Goal: Communication & Community: Answer question/provide support

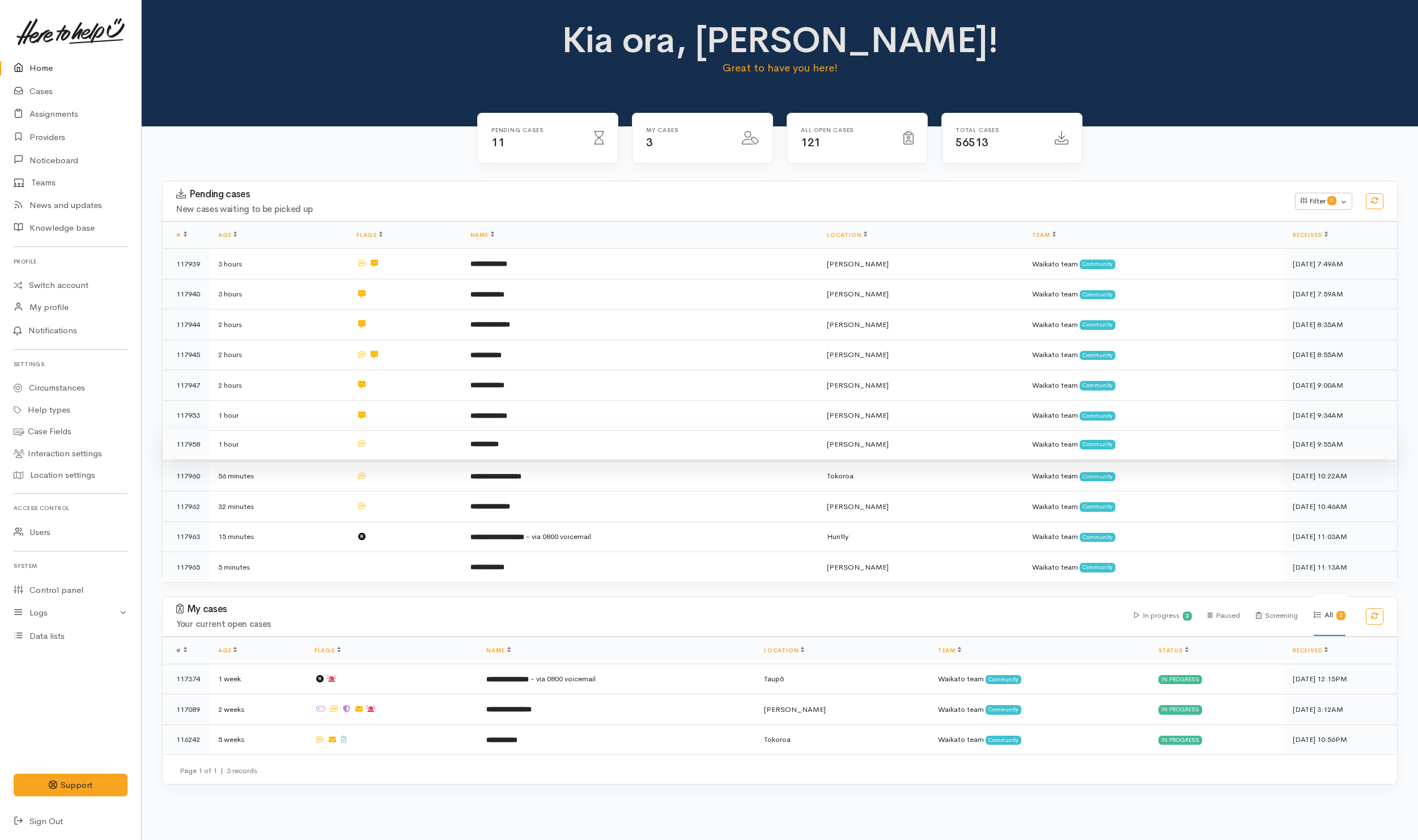
click at [400, 451] on td at bounding box center [404, 445] width 113 height 31
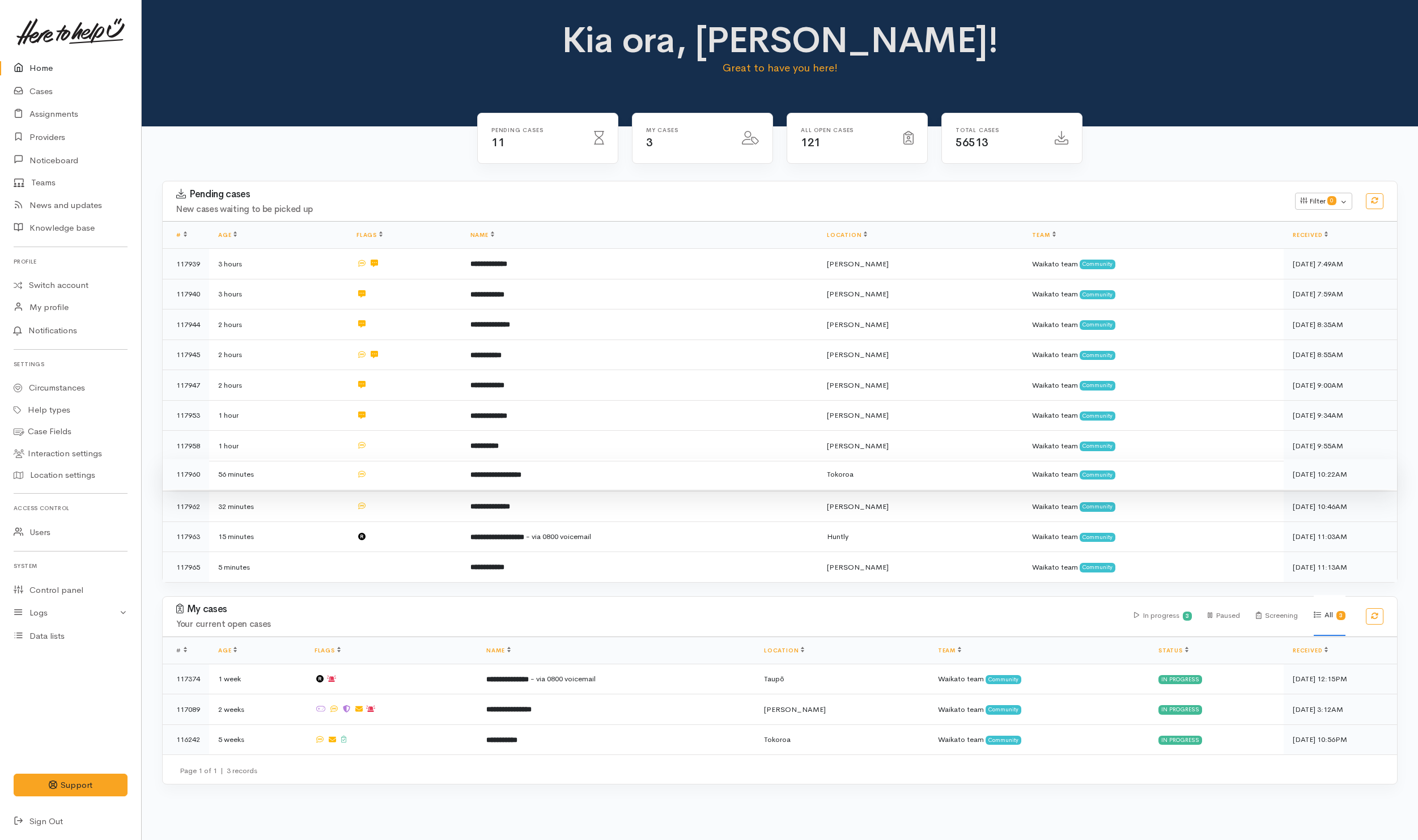
click at [393, 474] on td at bounding box center [404, 474] width 113 height 31
click at [400, 504] on td at bounding box center [404, 505] width 113 height 31
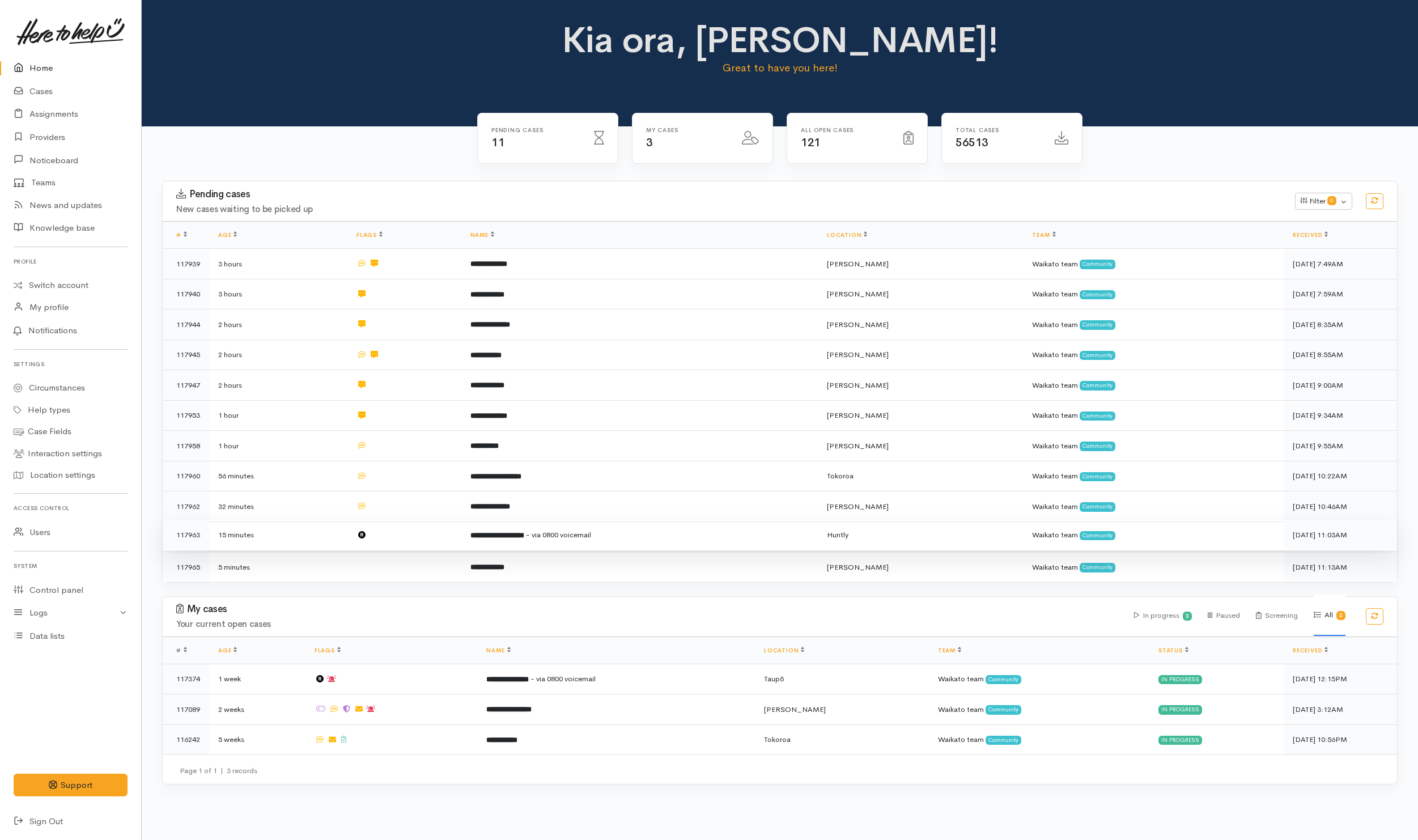
click at [403, 536] on td at bounding box center [404, 535] width 113 height 31
click at [412, 566] on td at bounding box center [404, 565] width 113 height 30
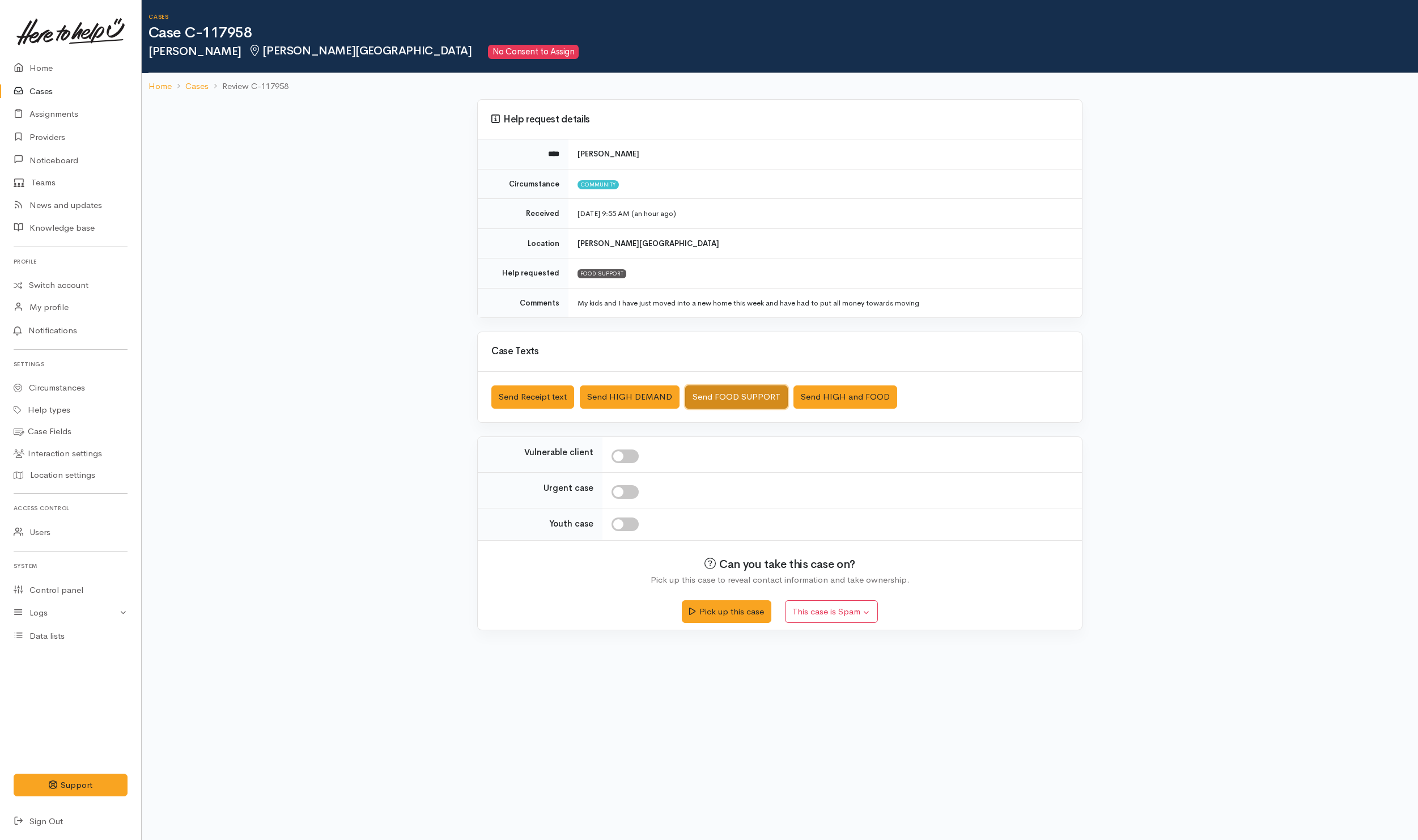
click at [734, 395] on button "Send FOOD SUPPORT" at bounding box center [737, 397] width 103 height 23
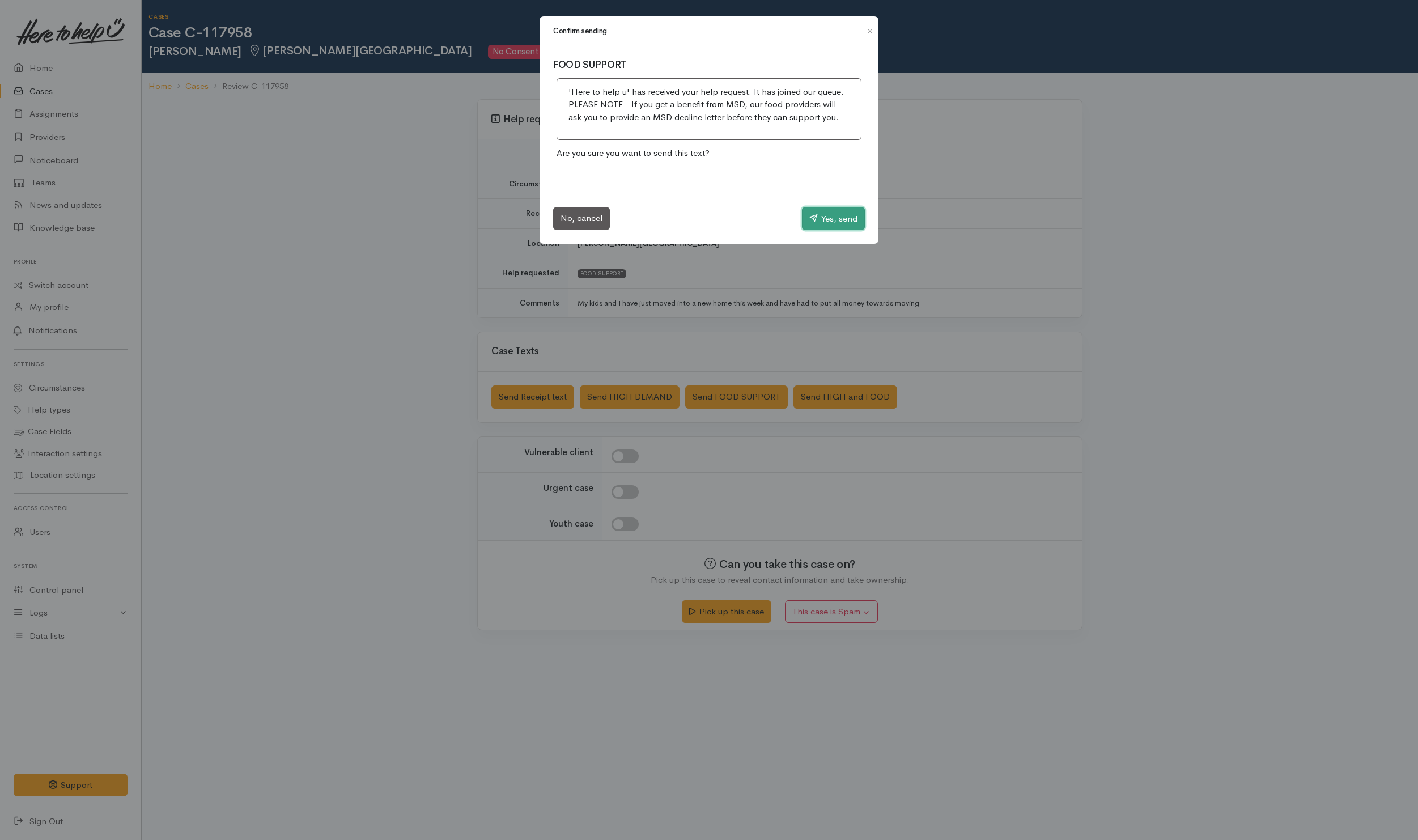
click at [816, 227] on button "Yes, send" at bounding box center [833, 218] width 63 height 24
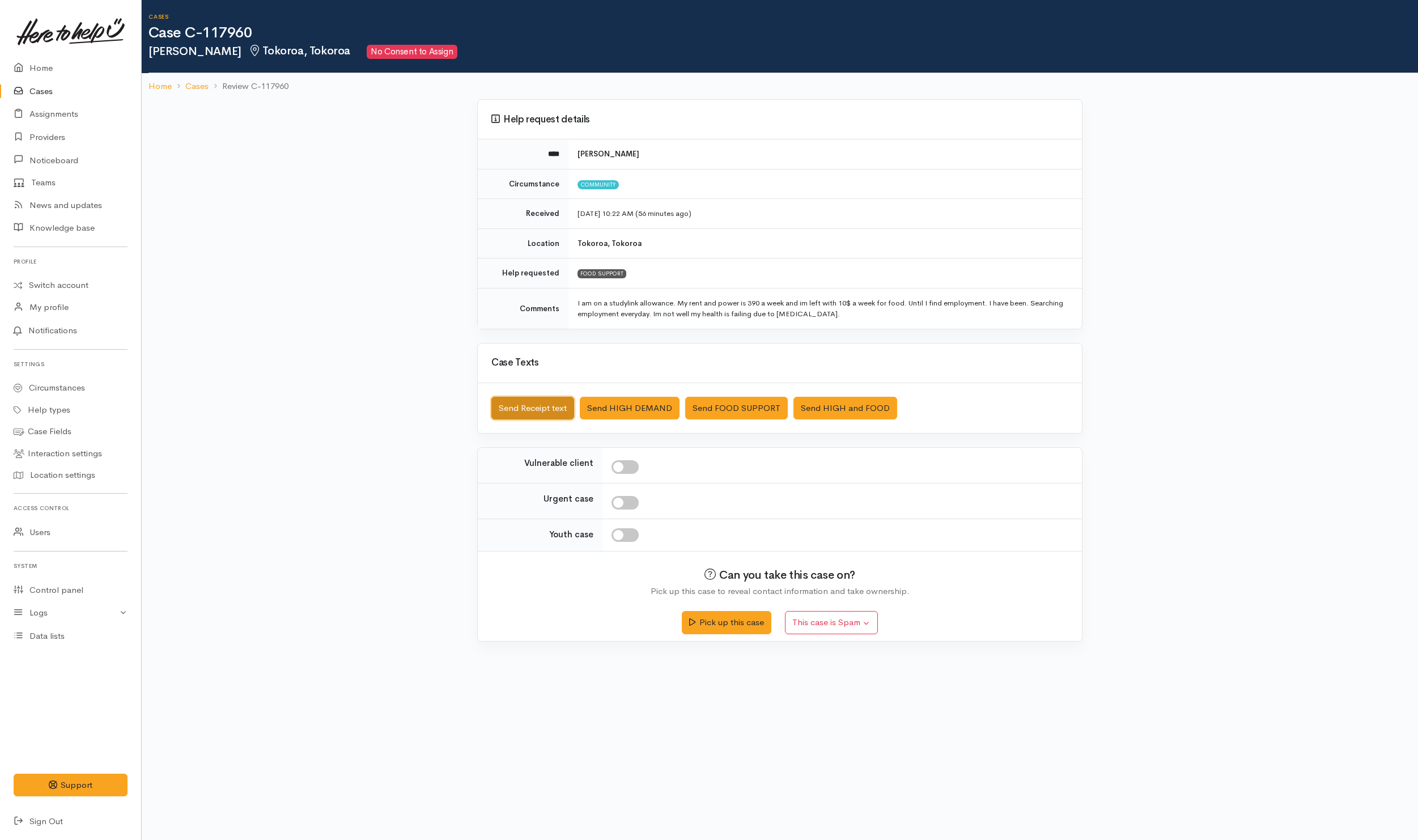
click at [551, 407] on button "Send Receipt text" at bounding box center [533, 409] width 83 height 23
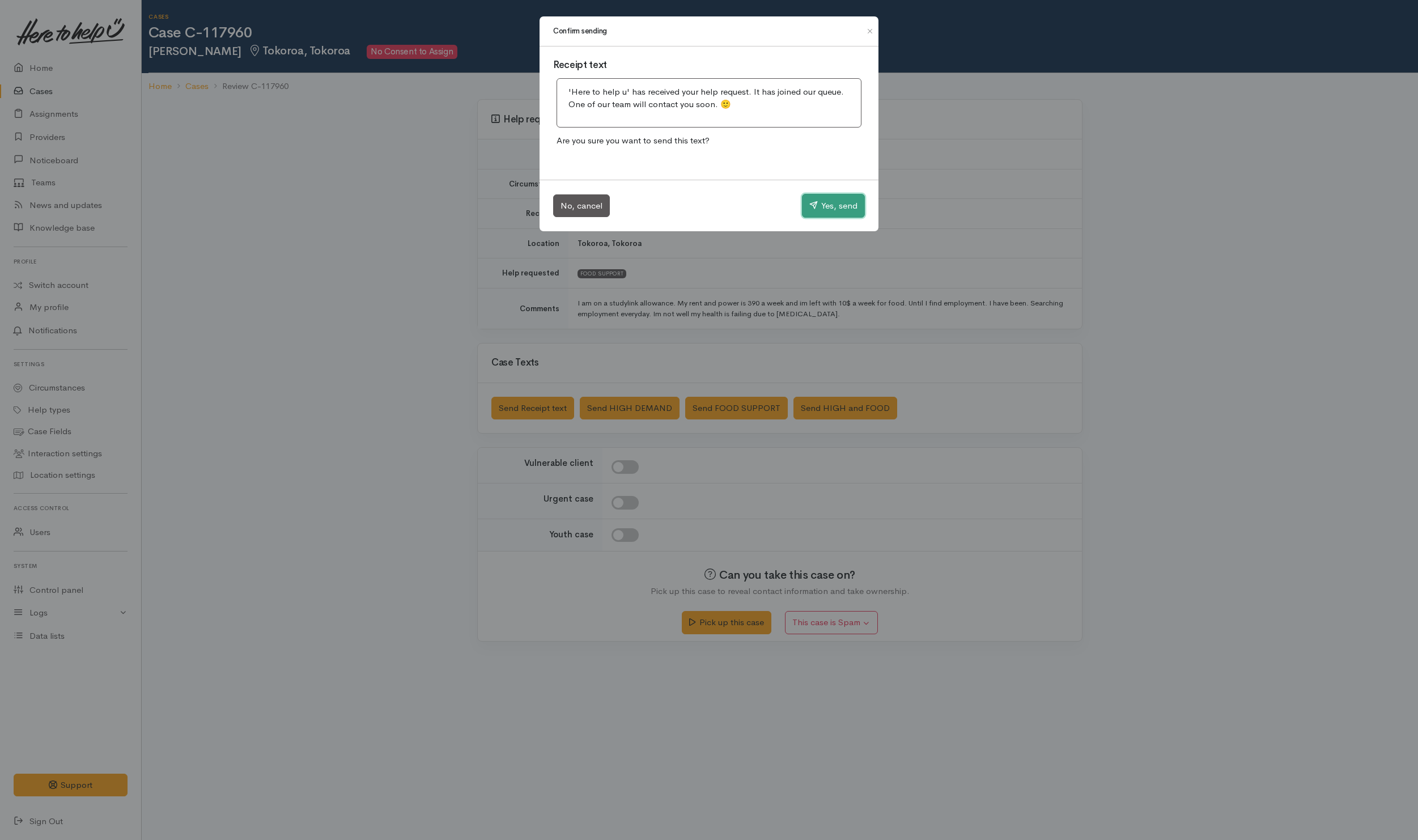
click at [819, 201] on button "Yes, send" at bounding box center [833, 205] width 63 height 24
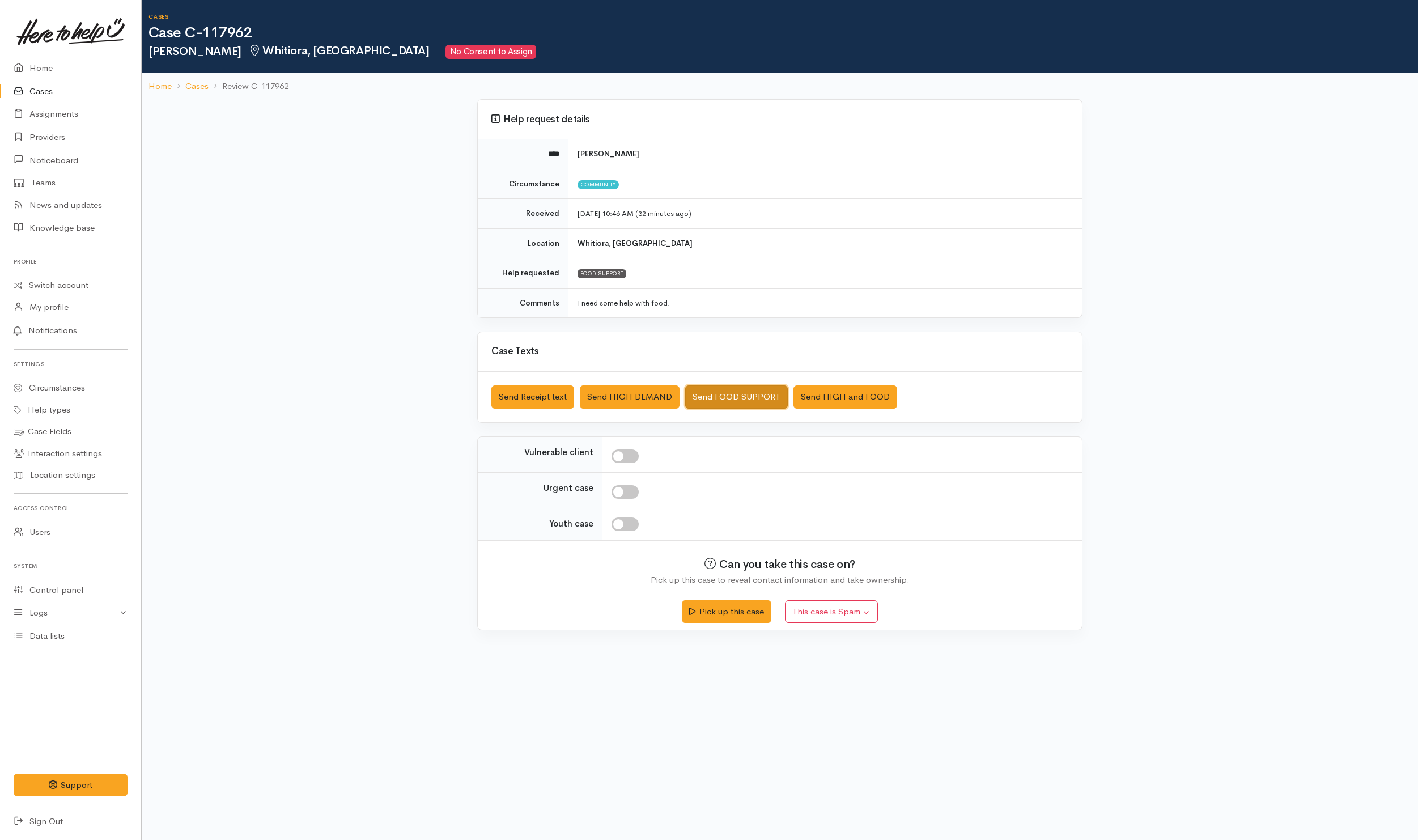
click at [718, 391] on button "Send FOOD SUPPORT" at bounding box center [737, 397] width 103 height 23
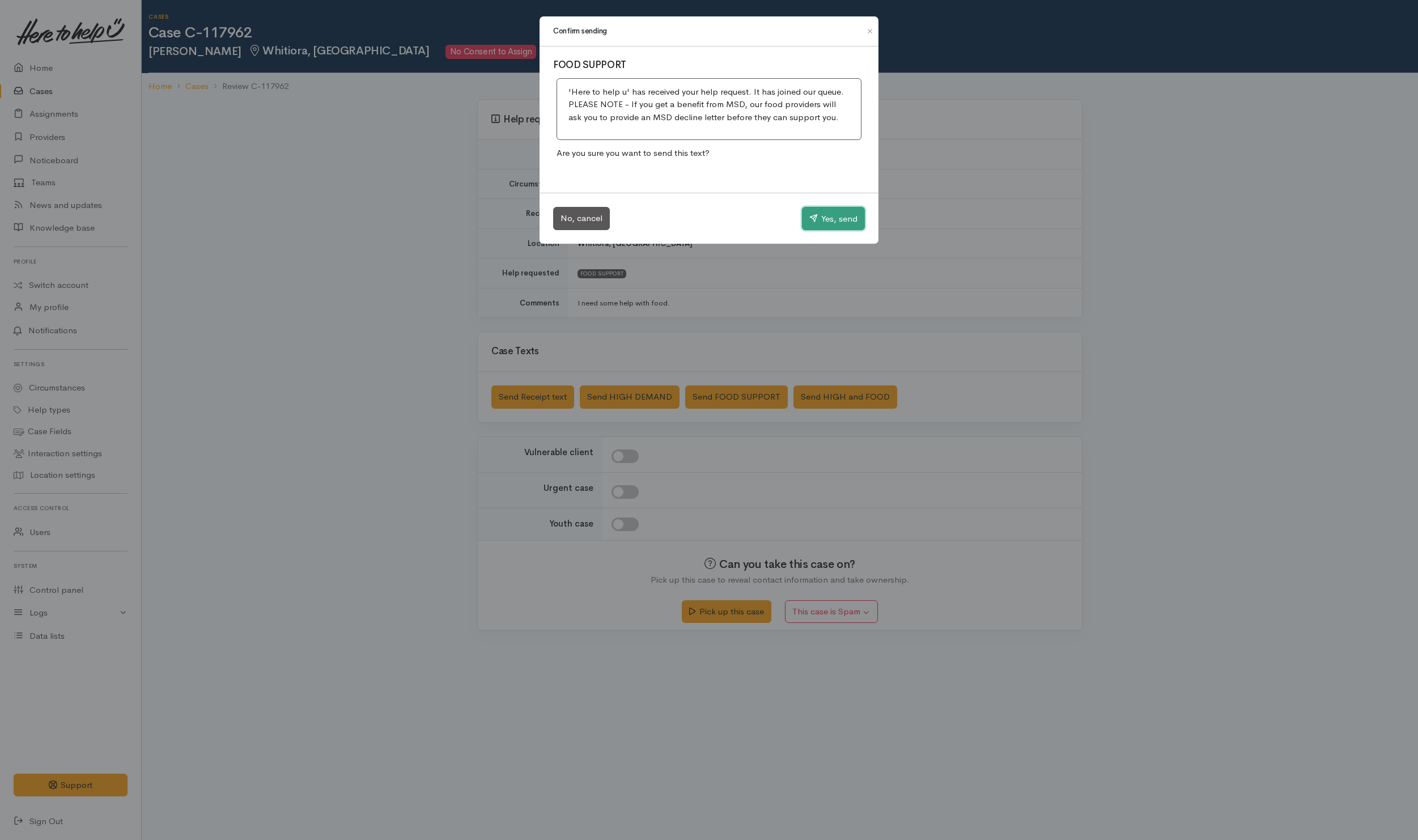
click at [818, 218] on button "Yes, send" at bounding box center [833, 218] width 63 height 24
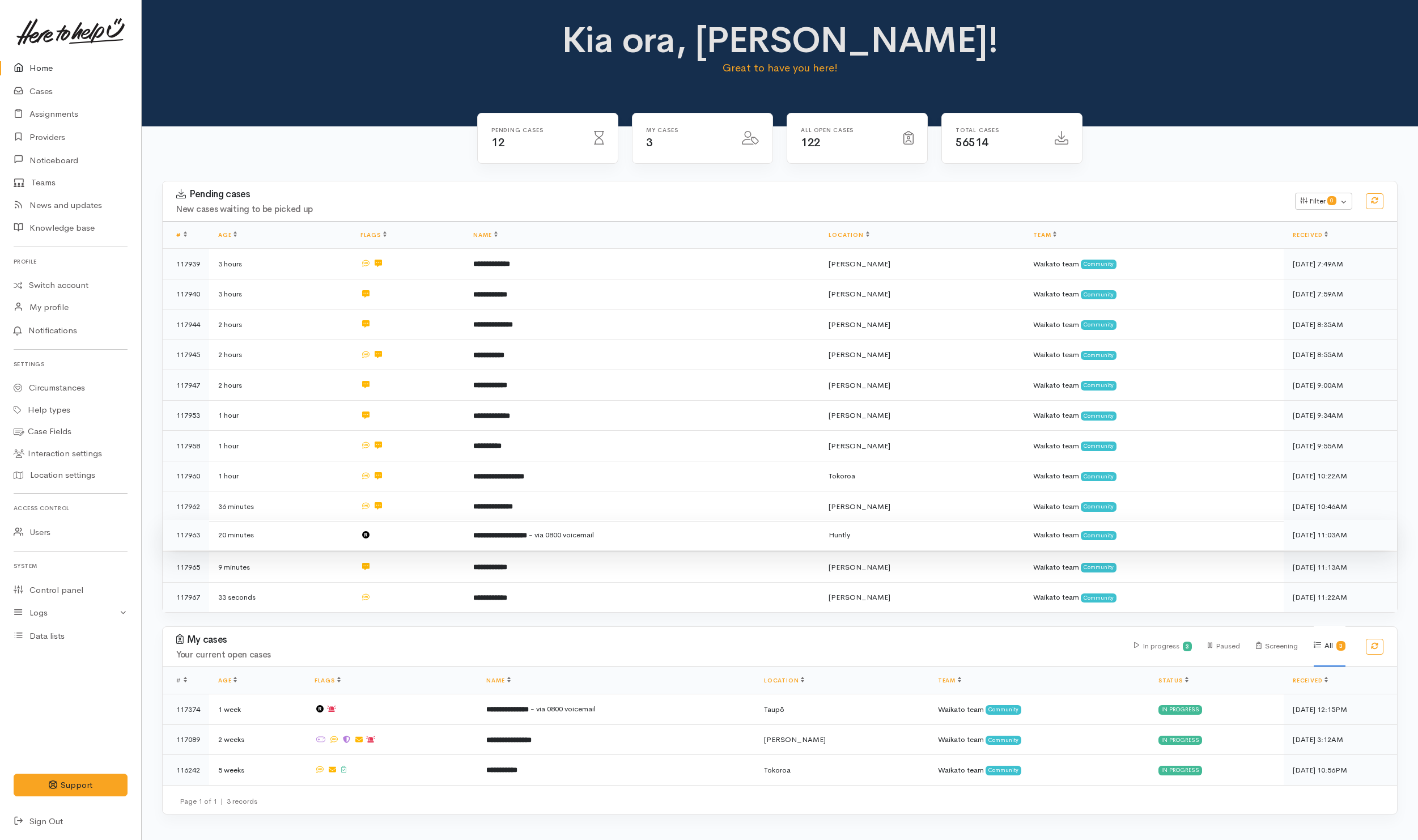
click at [414, 534] on td at bounding box center [408, 535] width 113 height 31
click at [414, 593] on td at bounding box center [408, 595] width 113 height 30
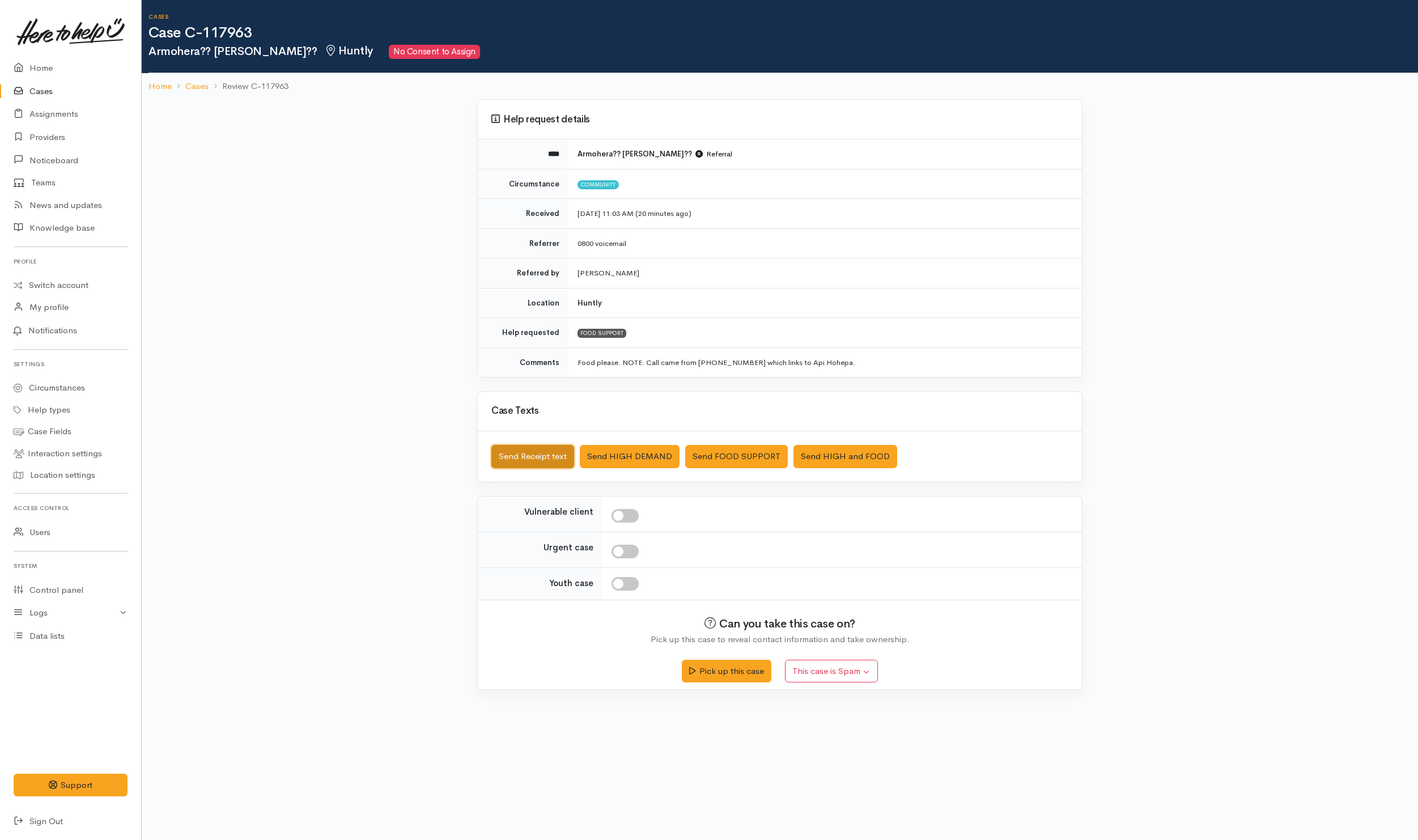
click at [563, 463] on button "Send Receipt text" at bounding box center [533, 456] width 83 height 23
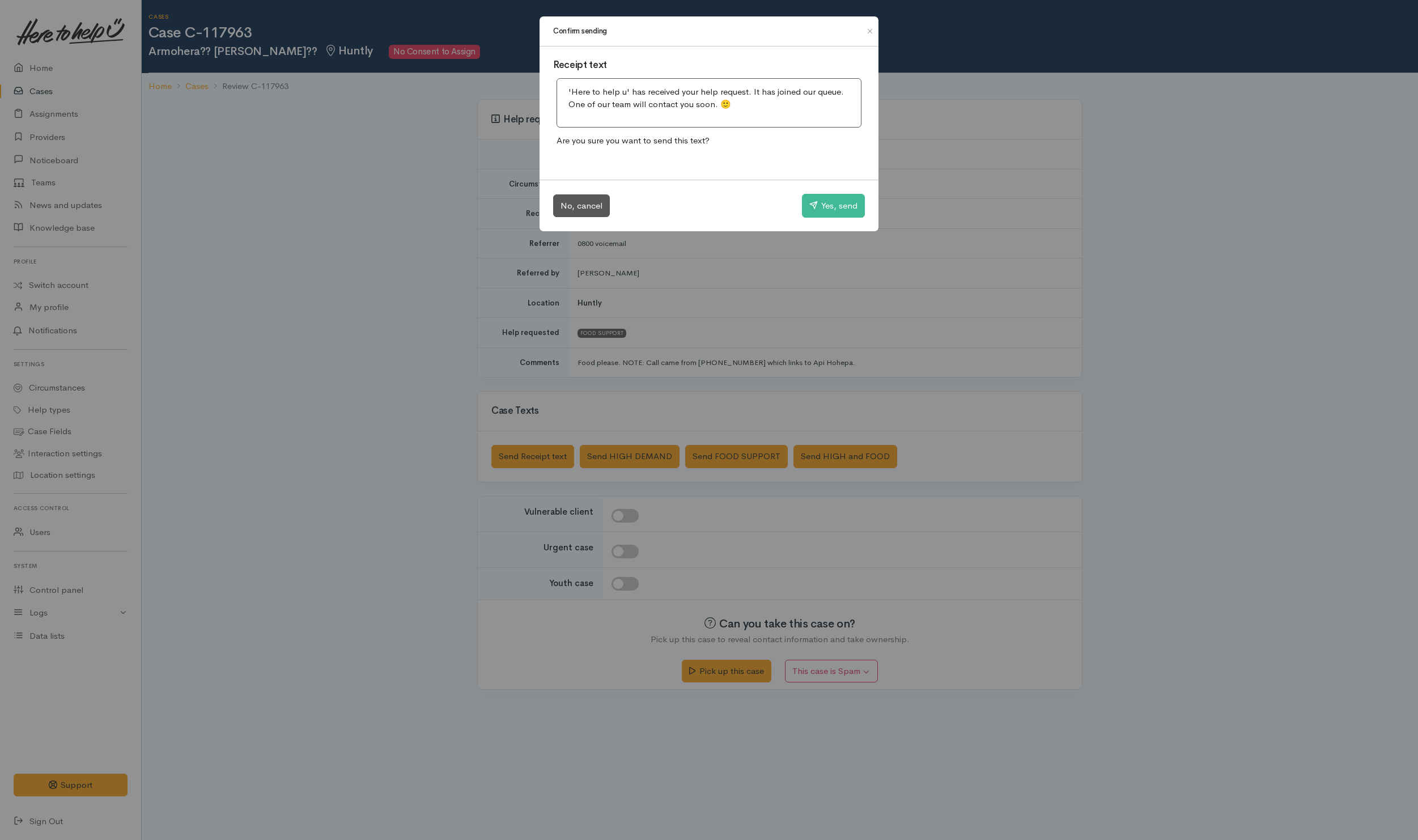
click at [837, 191] on div "No, cancel Yes, send" at bounding box center [709, 205] width 339 height 51
click at [820, 215] on button "Yes, send" at bounding box center [833, 205] width 63 height 24
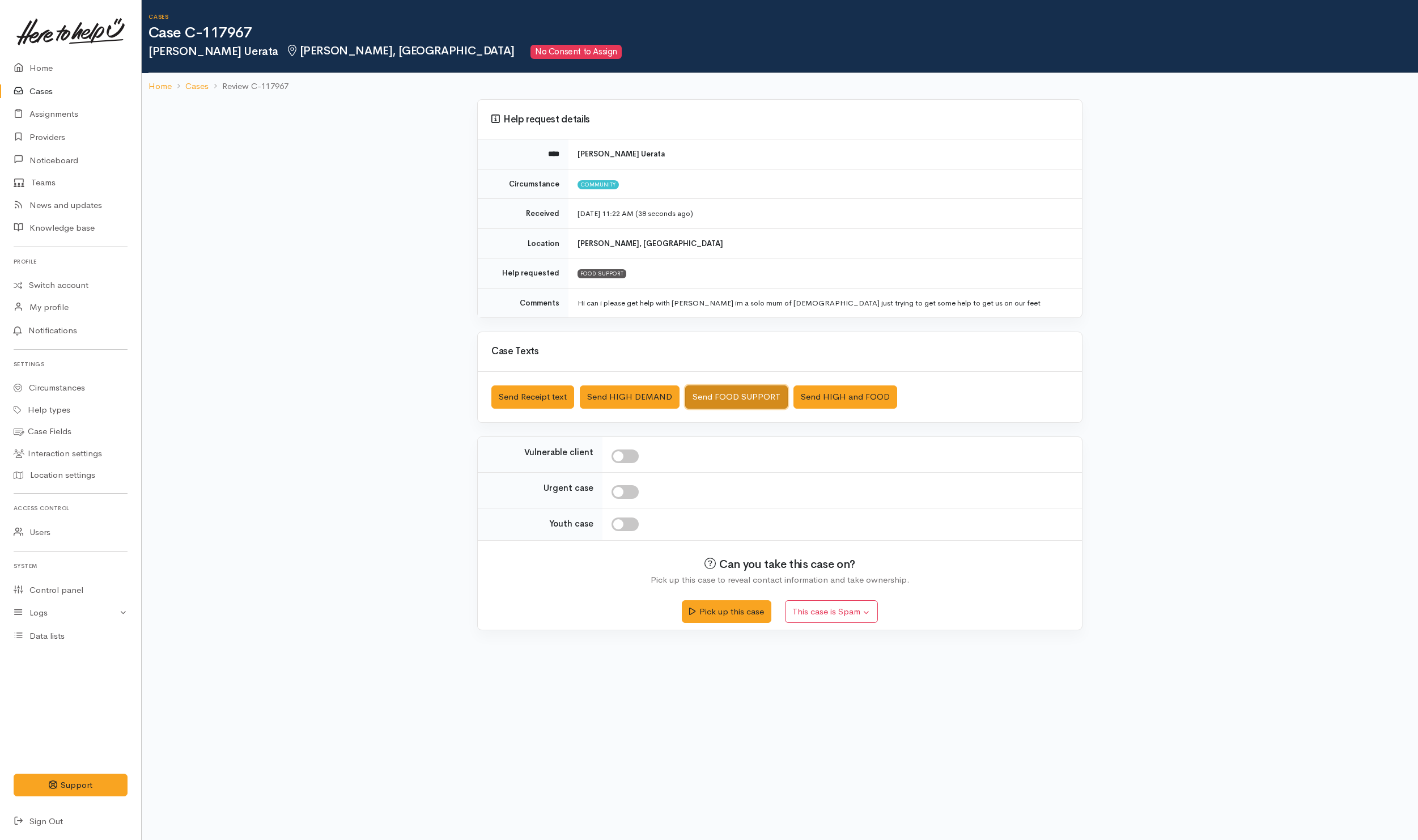
click at [723, 392] on button "Send FOOD SUPPORT" at bounding box center [737, 397] width 103 height 23
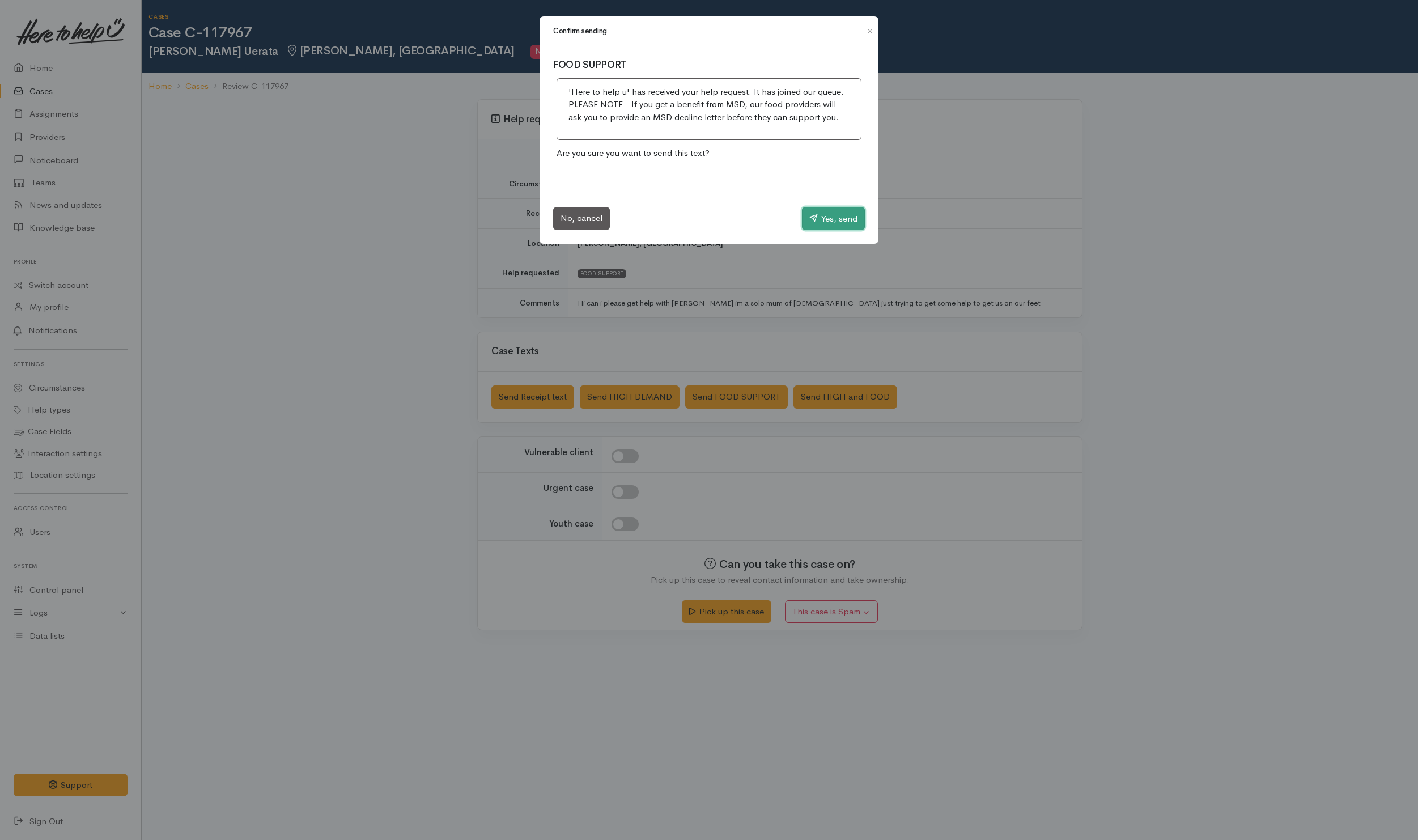
click at [835, 221] on button "Yes, send" at bounding box center [833, 218] width 63 height 24
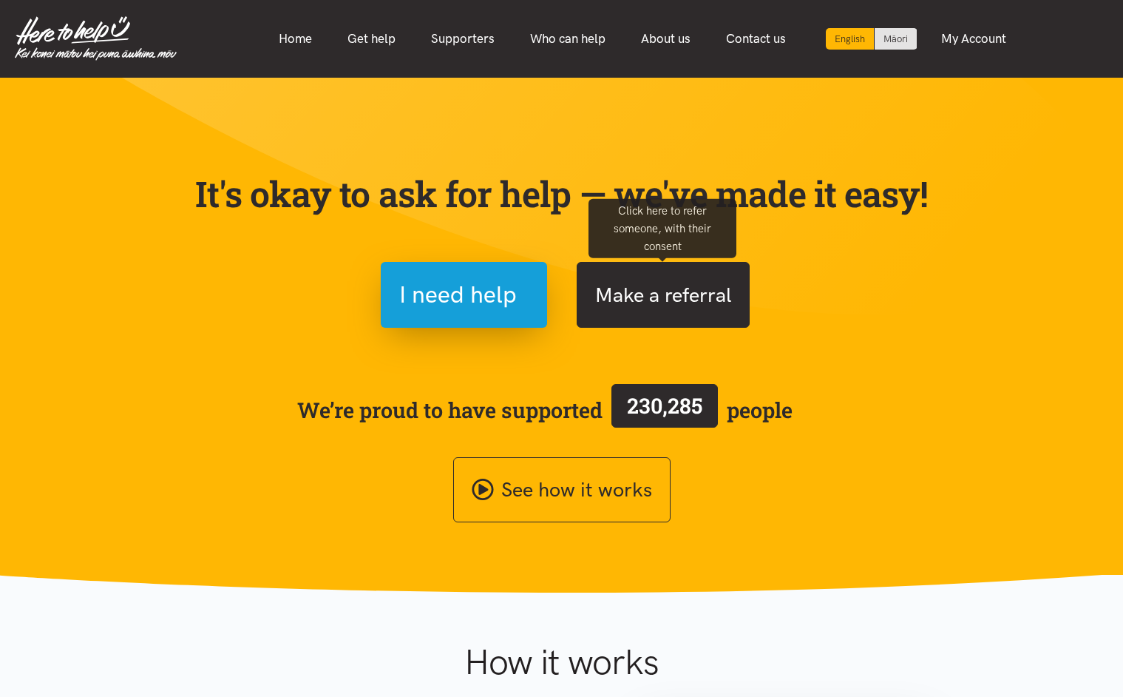
click at [640, 289] on button "Make a referral" at bounding box center [663, 295] width 173 height 66
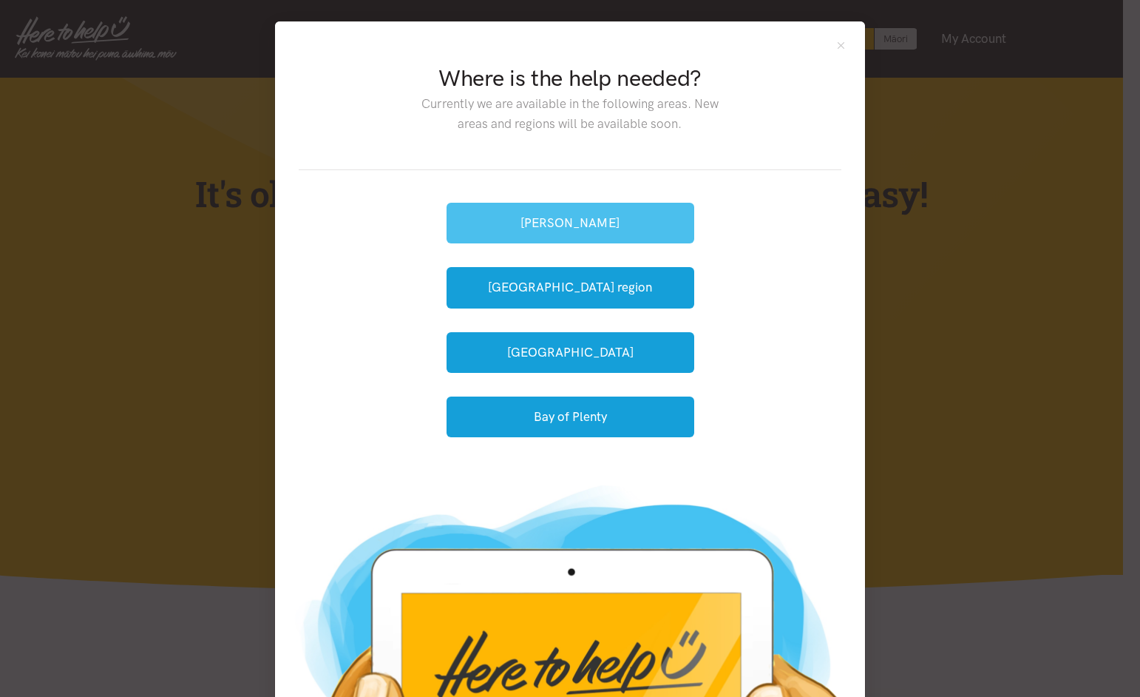
click at [570, 228] on button "[PERSON_NAME]" at bounding box center [571, 223] width 248 height 41
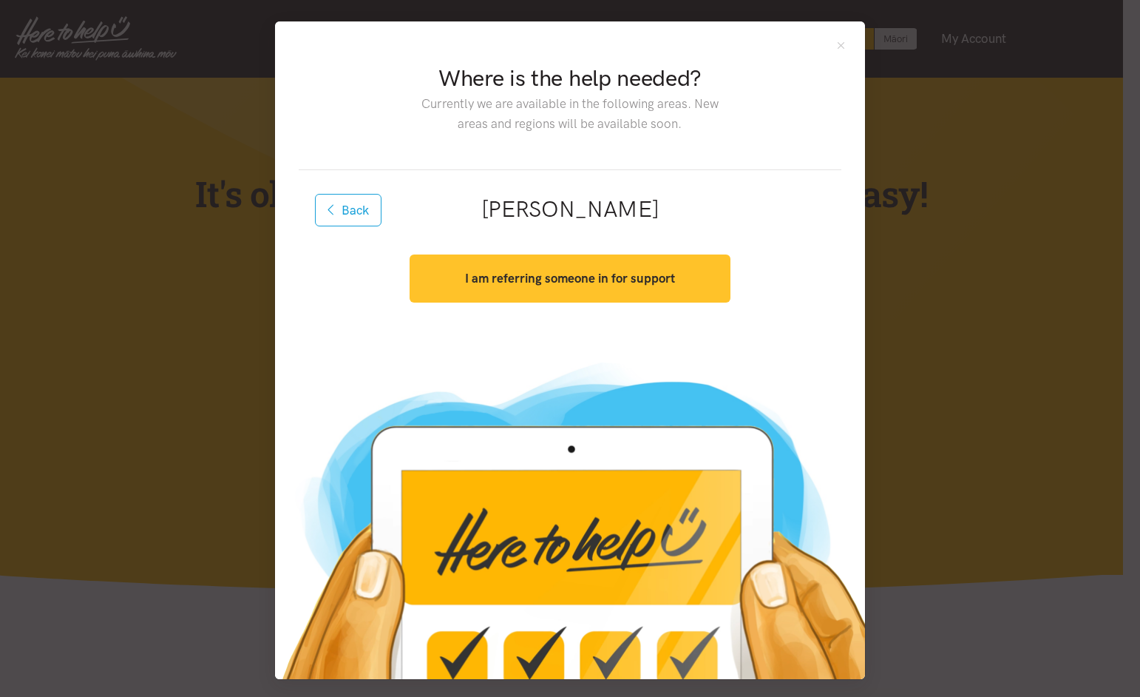
click at [533, 285] on button "I am referring someone in for support" at bounding box center [570, 278] width 320 height 48
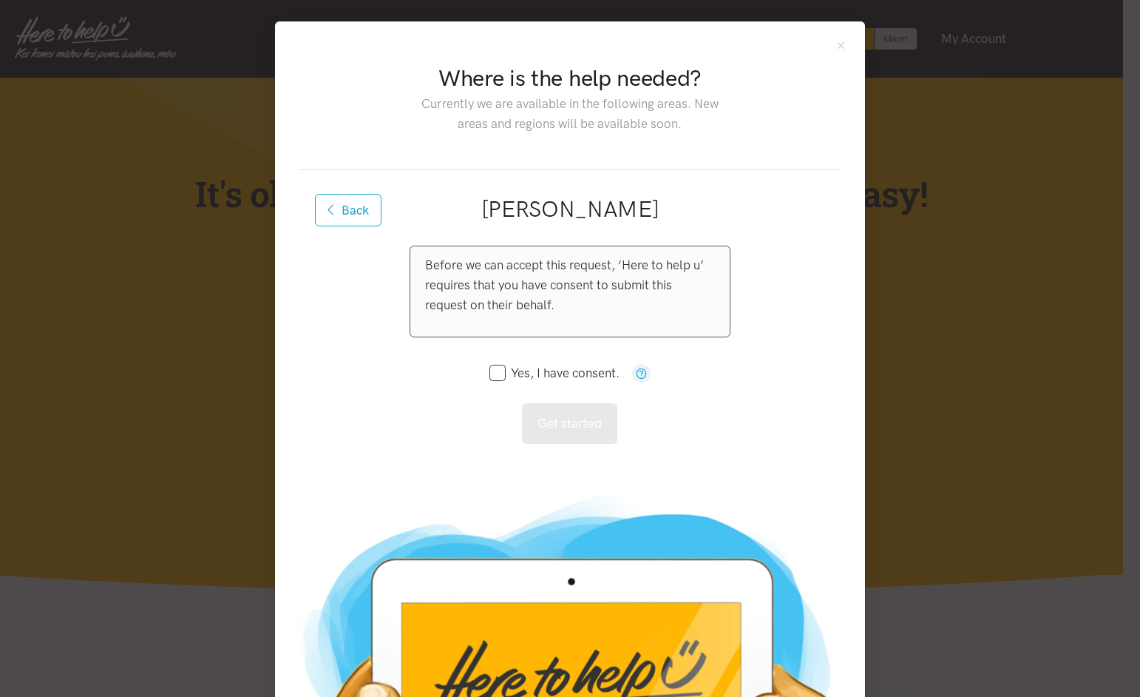
click at [489, 378] on input "Yes, I have consent." at bounding box center [554, 373] width 130 height 13
checkbox input "true"
click at [565, 417] on button "Get started" at bounding box center [569, 423] width 95 height 41
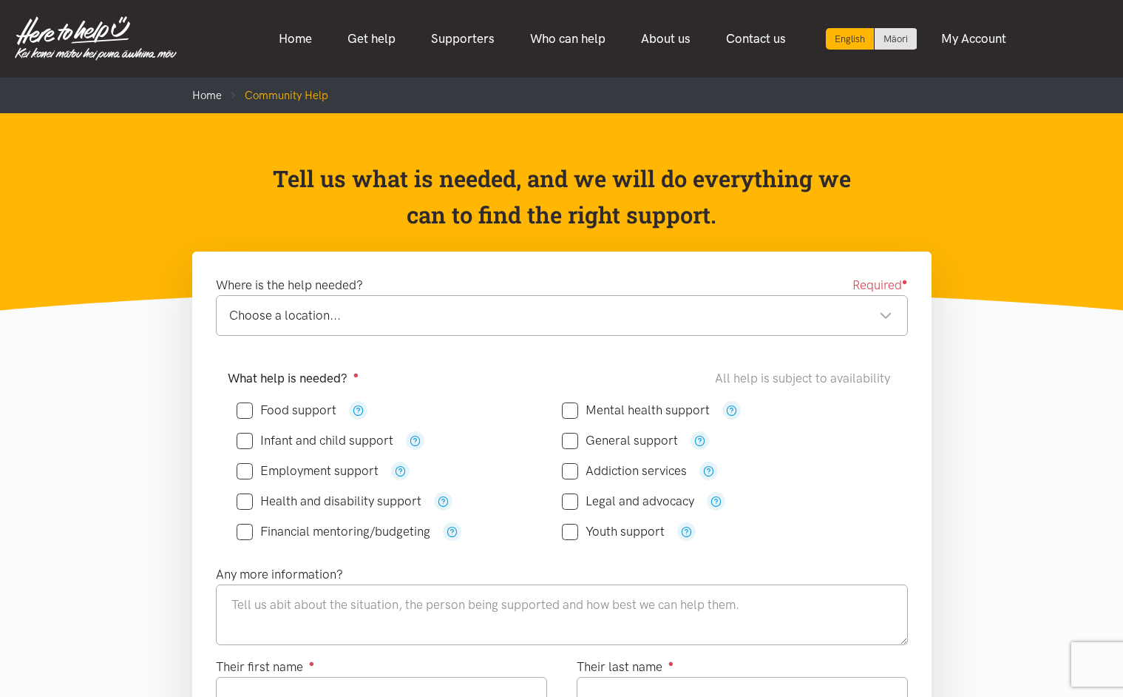
click at [490, 313] on div "Choose a location..." at bounding box center [560, 315] width 663 height 20
click at [298, 407] on input "Food support" at bounding box center [287, 410] width 100 height 13
checkbox input "true"
click at [620, 410] on input "Mental health support" at bounding box center [636, 410] width 148 height 13
checkbox input "true"
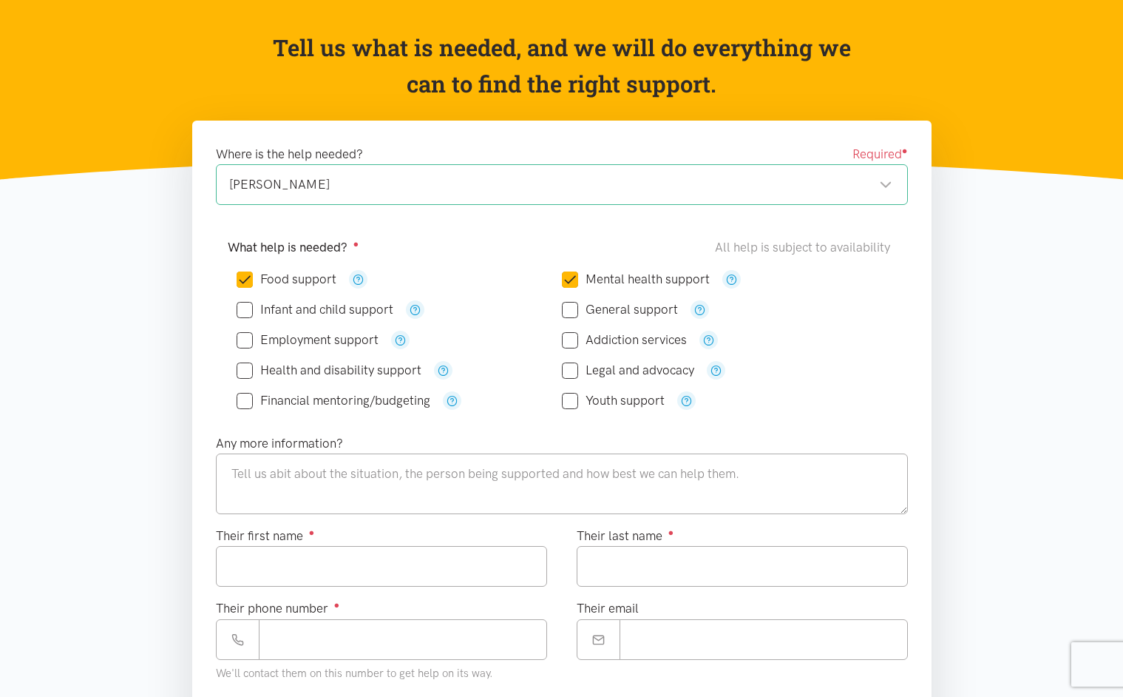
scroll to position [148, 0]
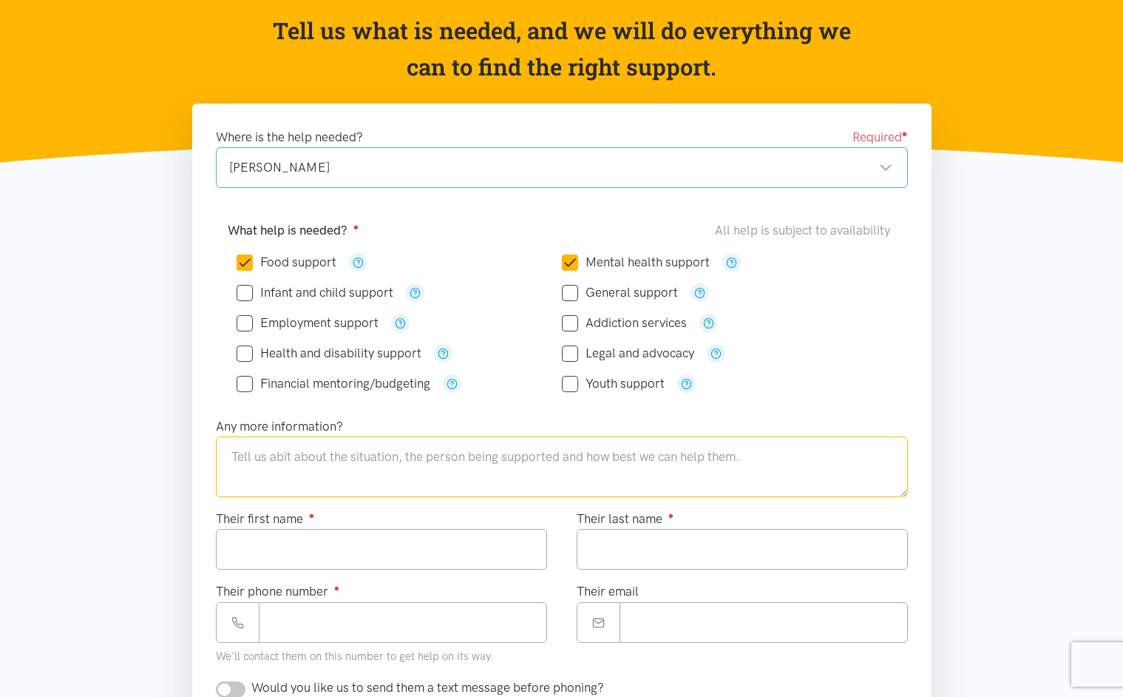
click at [453, 463] on textarea at bounding box center [562, 466] width 692 height 61
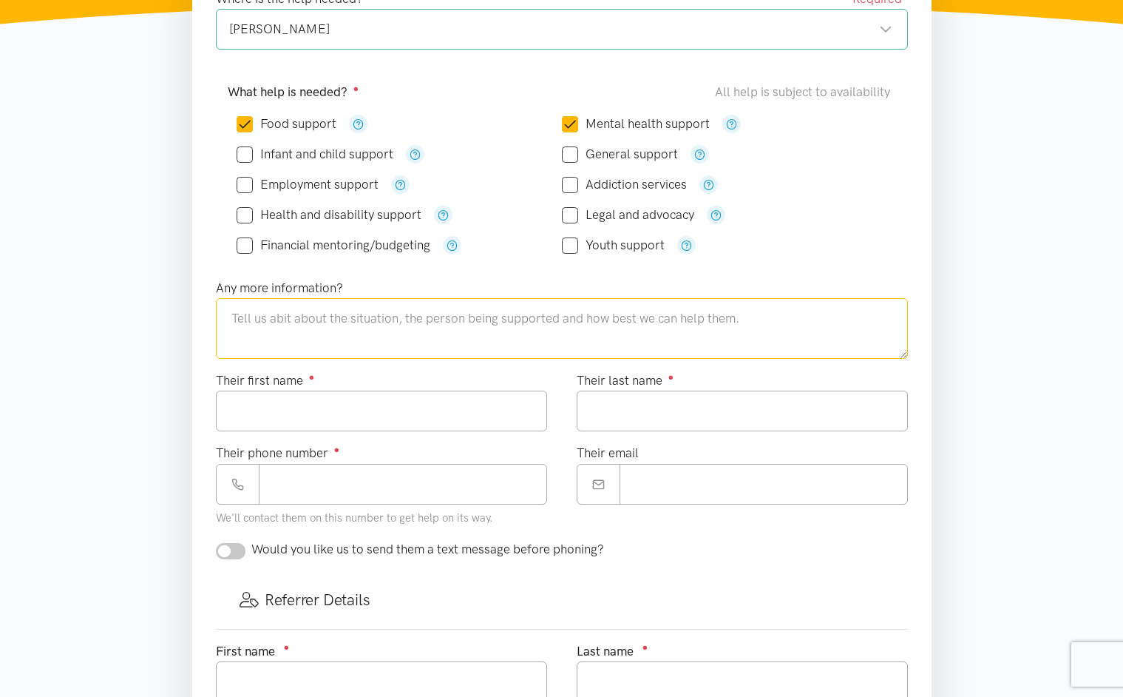
scroll to position [292, 0]
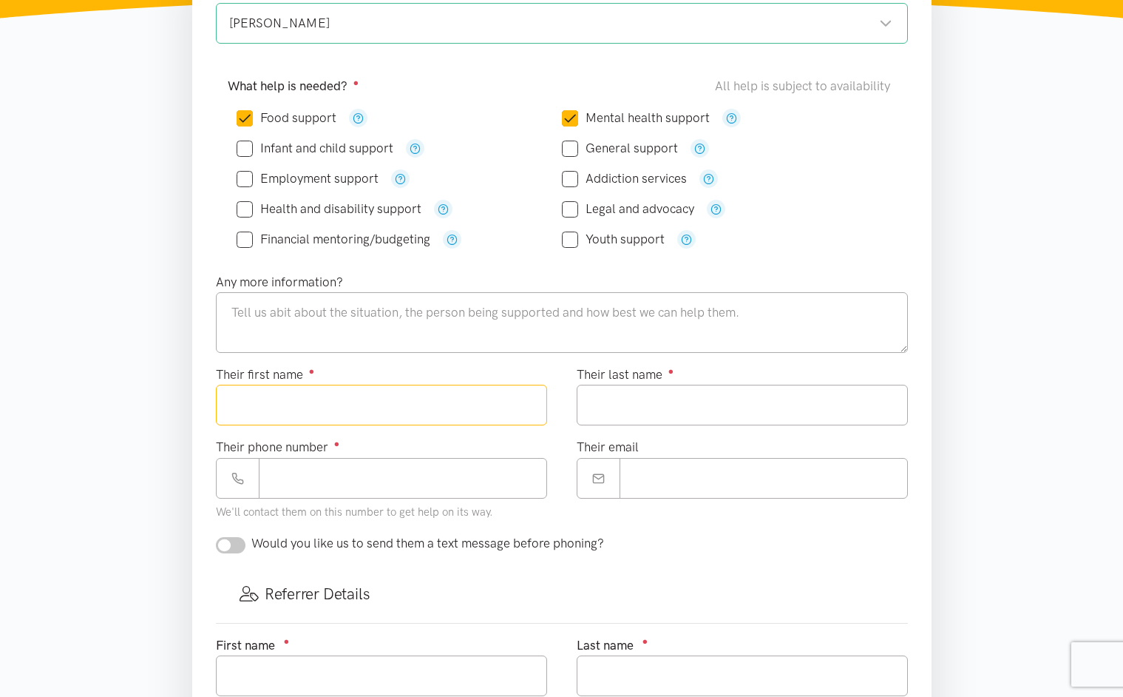
click at [386, 421] on input "Their first name ●" at bounding box center [381, 404] width 331 height 41
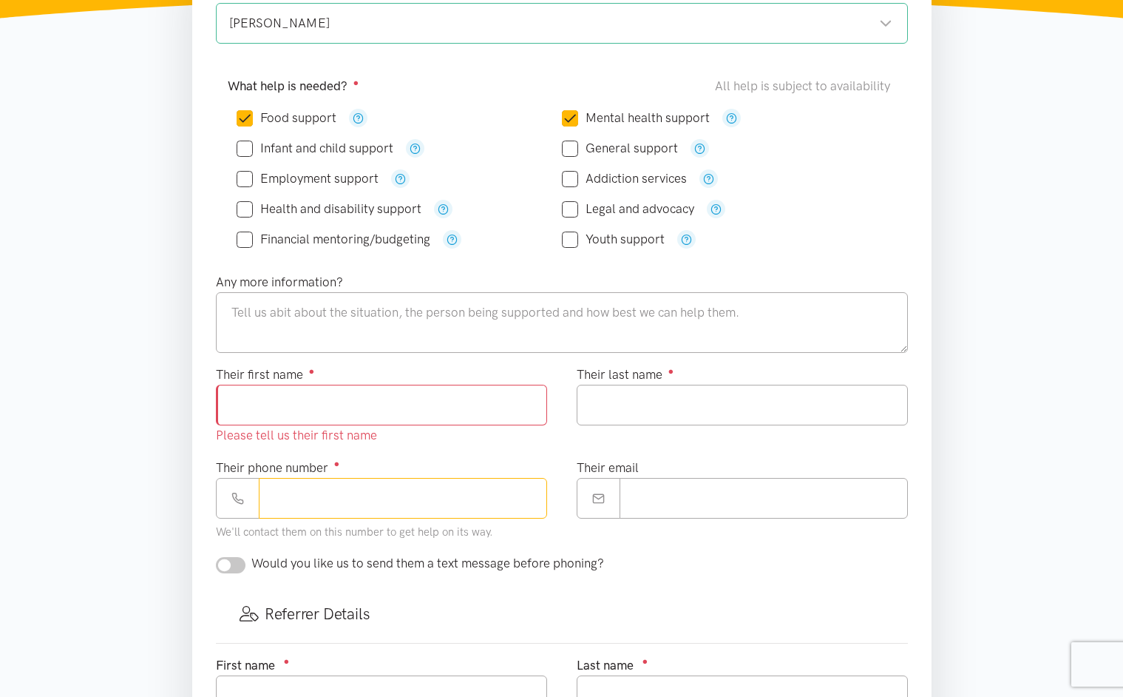
click at [453, 467] on div "Their phone number ● We'll contact them on this number to get help on its way." at bounding box center [381, 500] width 331 height 84
click at [614, 543] on div "Their email" at bounding box center [742, 506] width 361 height 96
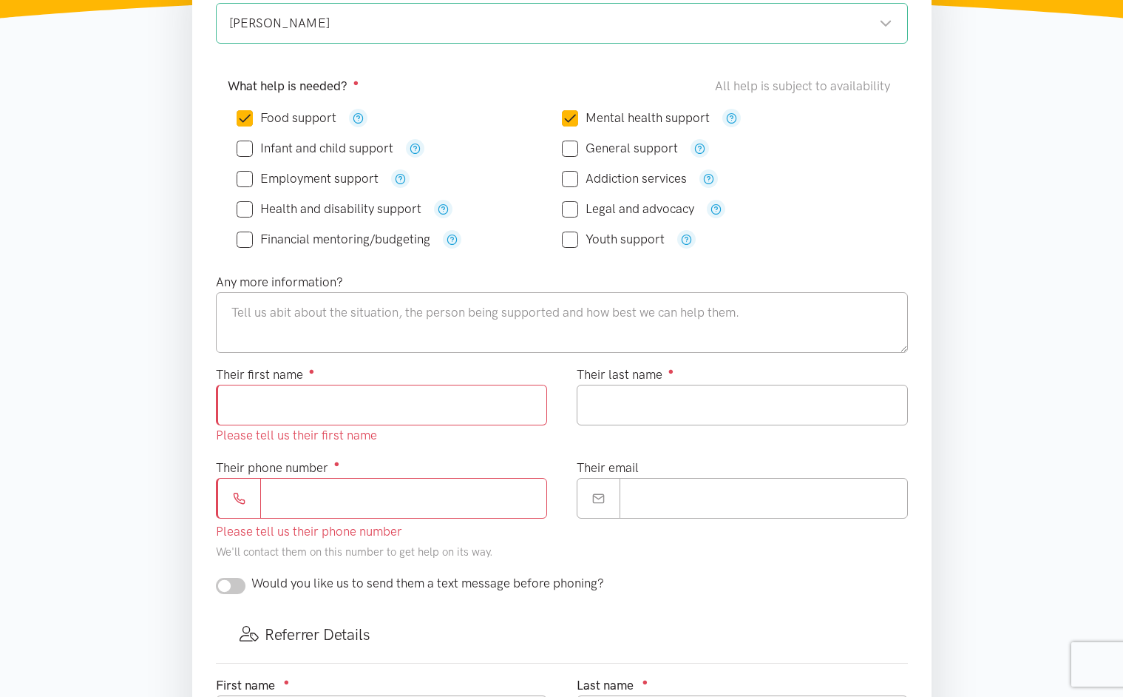
click at [364, 494] on input "Their phone number ●" at bounding box center [403, 498] width 287 height 41
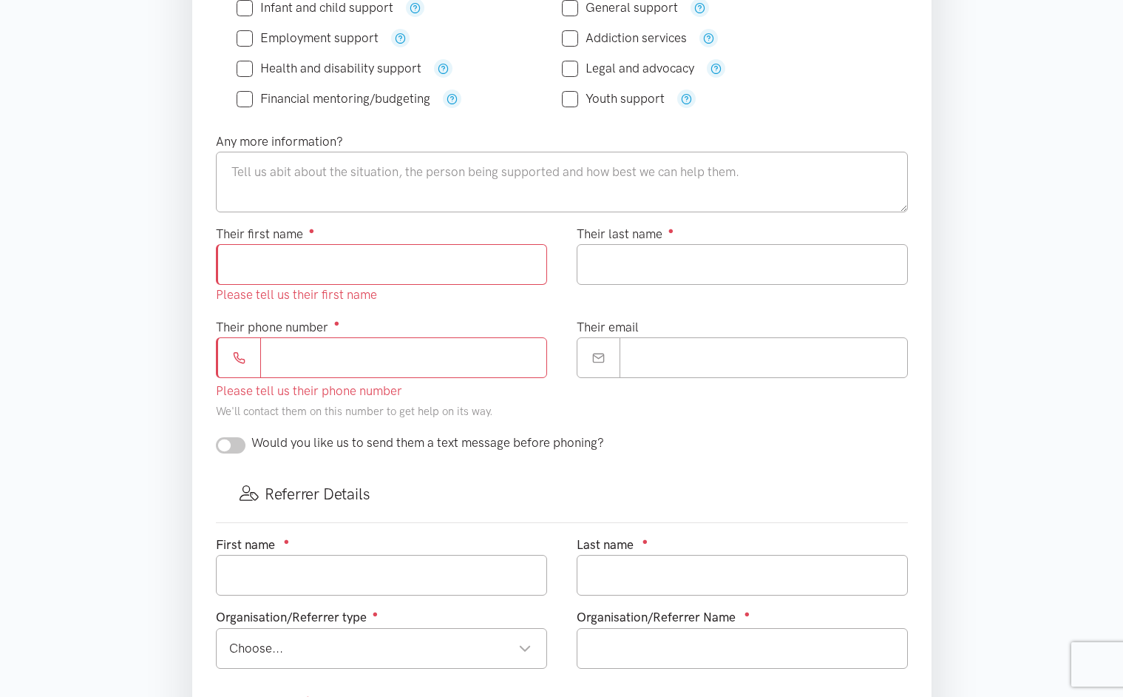
scroll to position [444, 0]
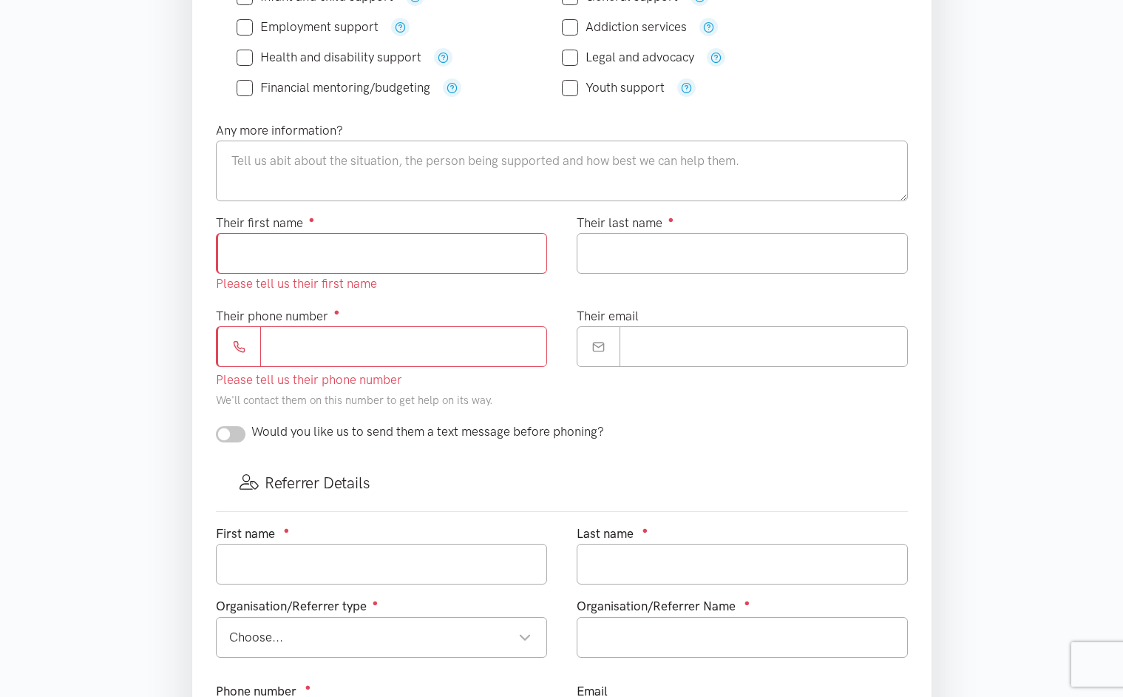
click at [228, 430] on input "checkbox" at bounding box center [231, 434] width 30 height 16
checkbox input "true"
click at [489, 438] on span "Would you like us to send them a text message before phoning?" at bounding box center [427, 431] width 353 height 15
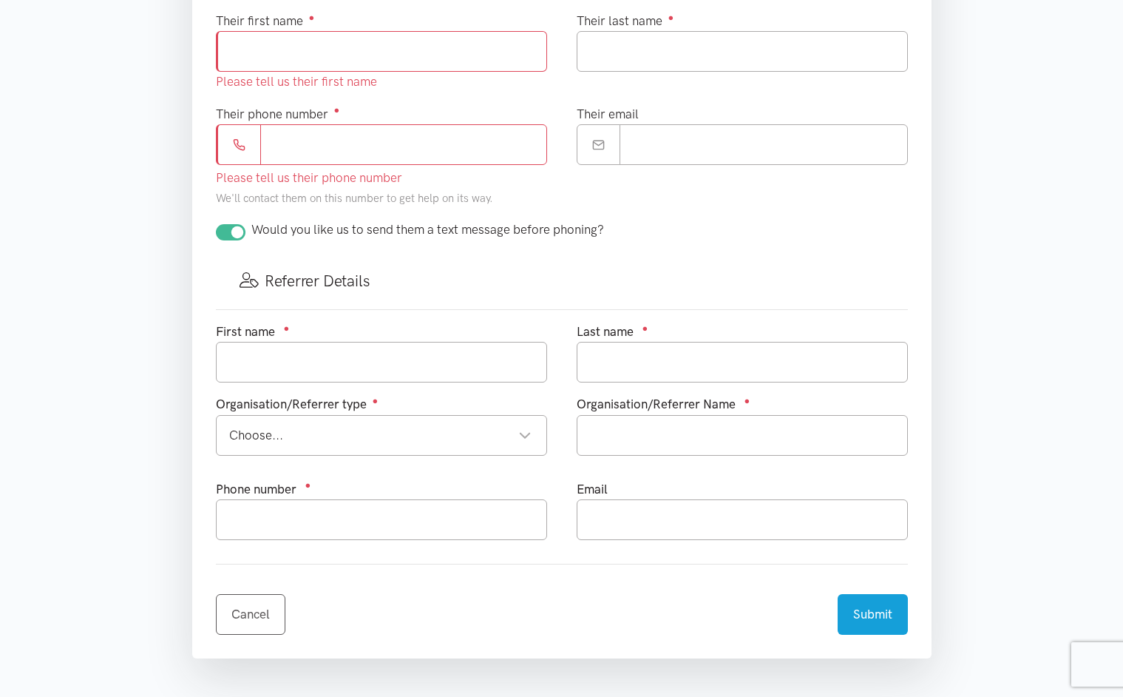
scroll to position [645, 0]
